Goal: Task Accomplishment & Management: Use online tool/utility

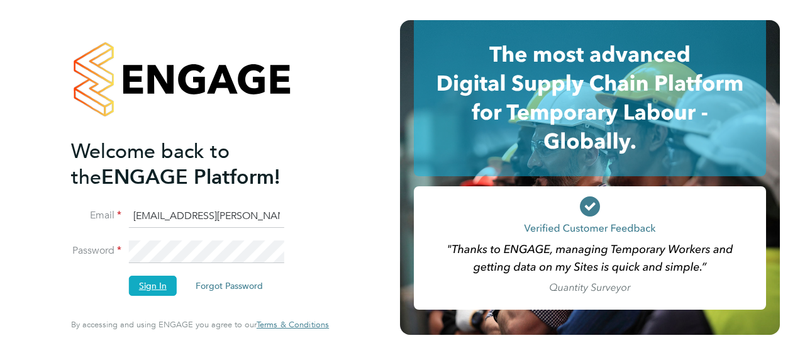
click at [157, 282] on button "Sign In" at bounding box center [153, 285] width 48 height 20
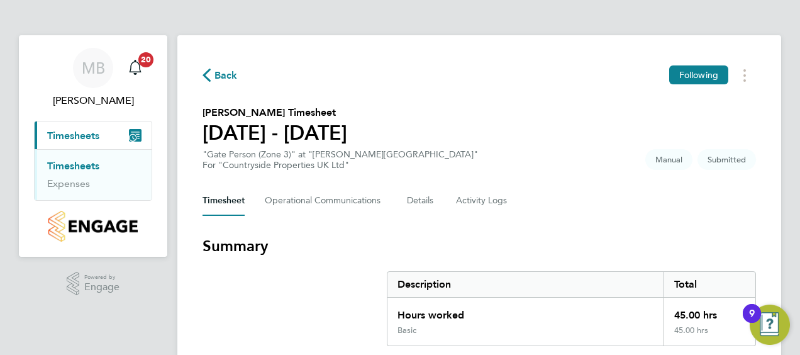
click at [270, 277] on section "Summary Description Total Hours worked 45.00 hrs Basic 45.00 hrs" at bounding box center [478, 291] width 553 height 110
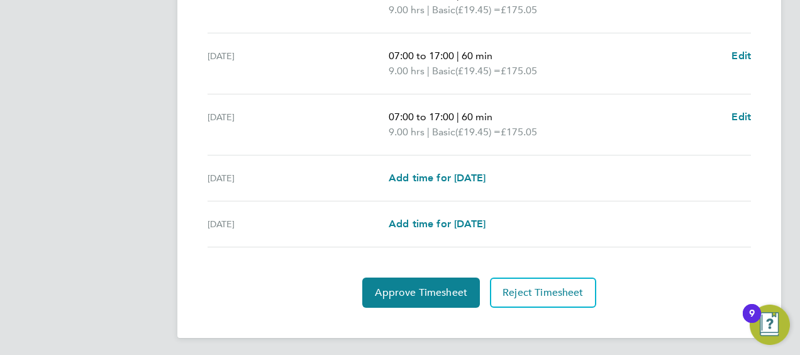
scroll to position [562, 0]
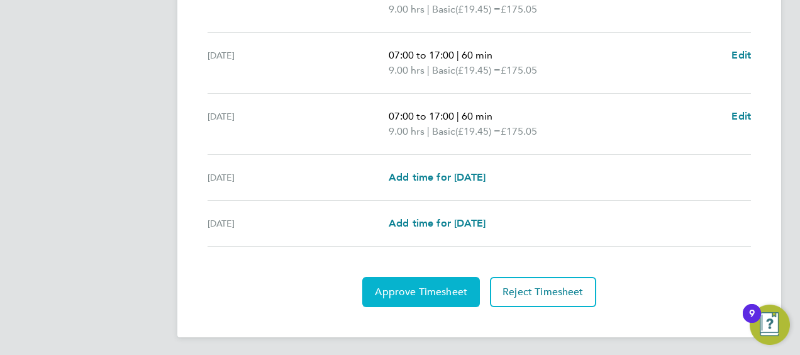
click at [374, 290] on button "Approve Timesheet" at bounding box center [421, 292] width 118 height 30
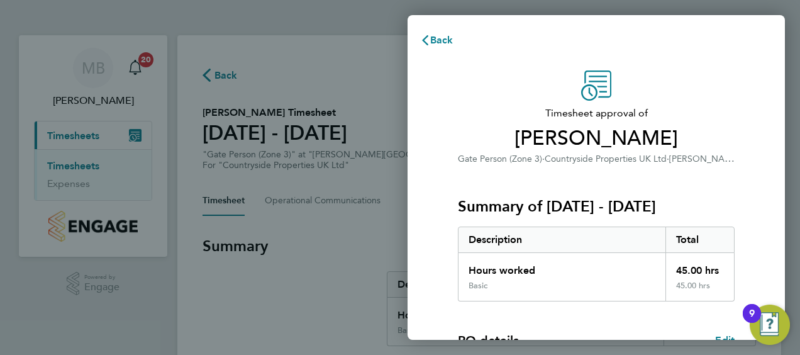
click at [433, 213] on div "Timesheet approval of Craig Trewhella Gate Person (Zone 3) · Countryside Proper…" at bounding box center [595, 321] width 377 height 532
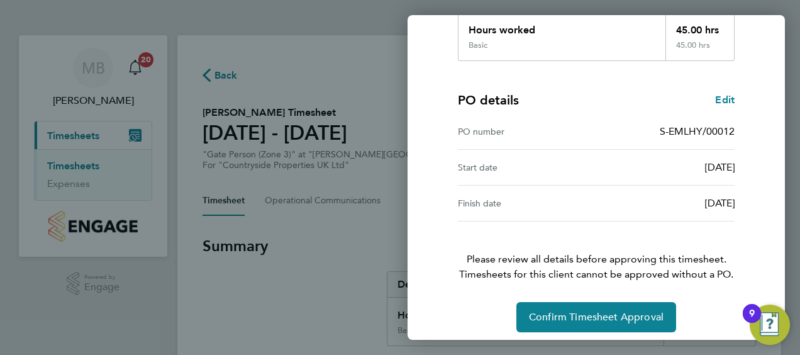
scroll to position [247, 0]
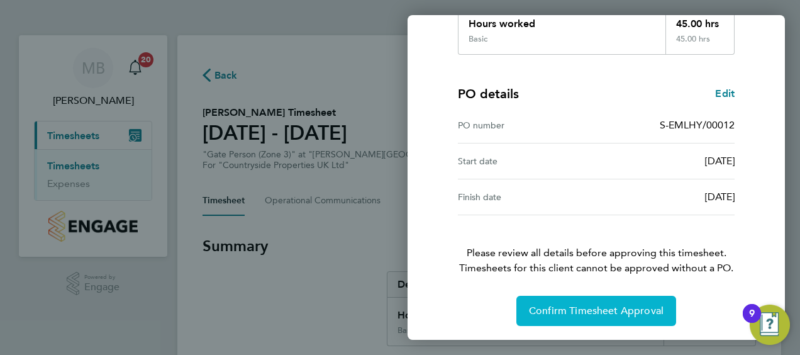
click at [599, 300] on button "Confirm Timesheet Approval" at bounding box center [596, 311] width 160 height 30
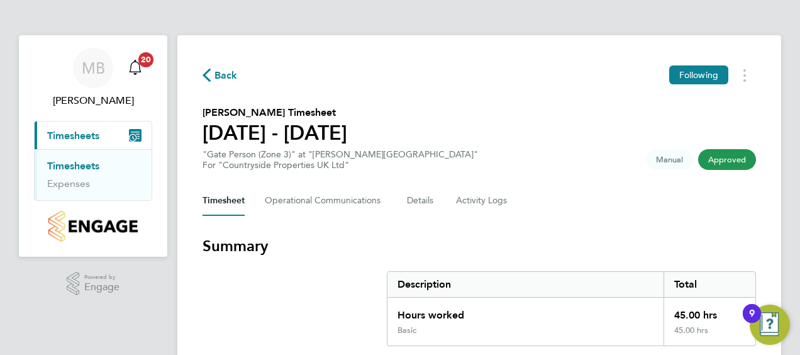
click at [304, 307] on section "Summary Description Total Hours worked 45.00 hrs Basic 45.00 hrs" at bounding box center [478, 291] width 553 height 110
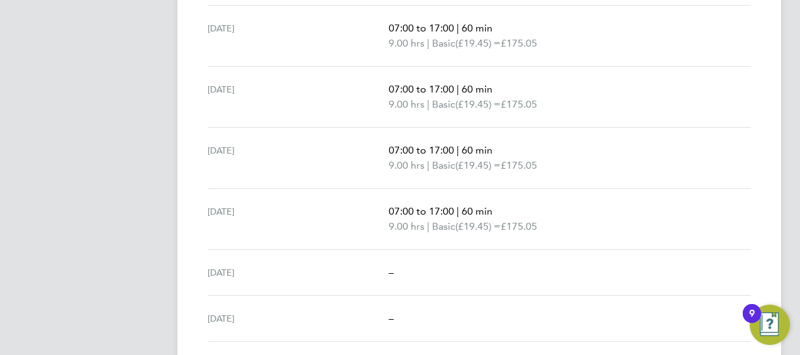
scroll to position [501, 0]
